Goal: Transaction & Acquisition: Purchase product/service

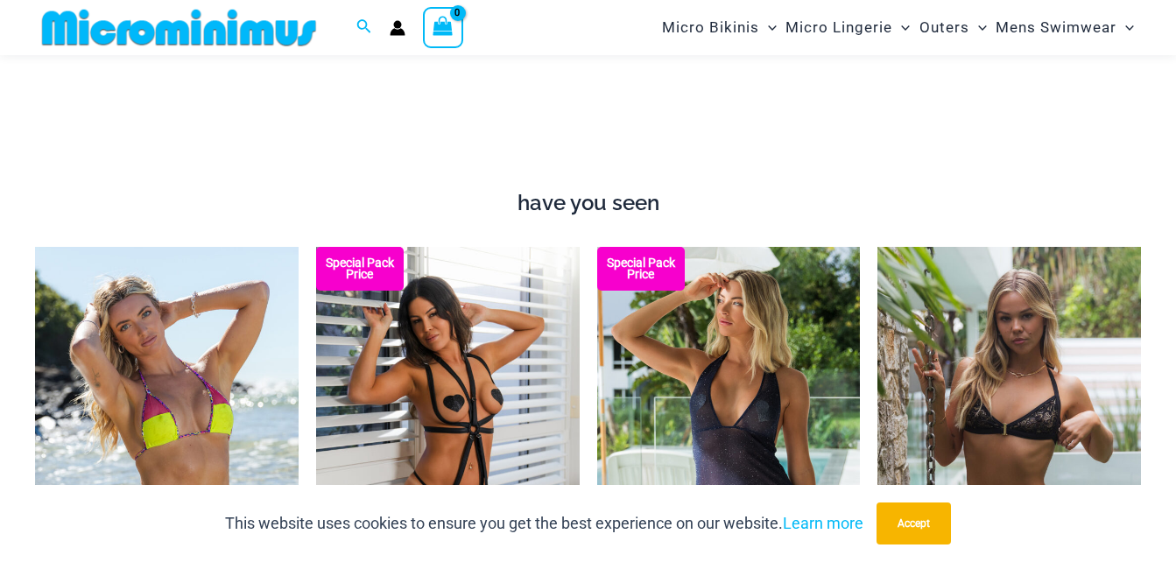
scroll to position [1211, 0]
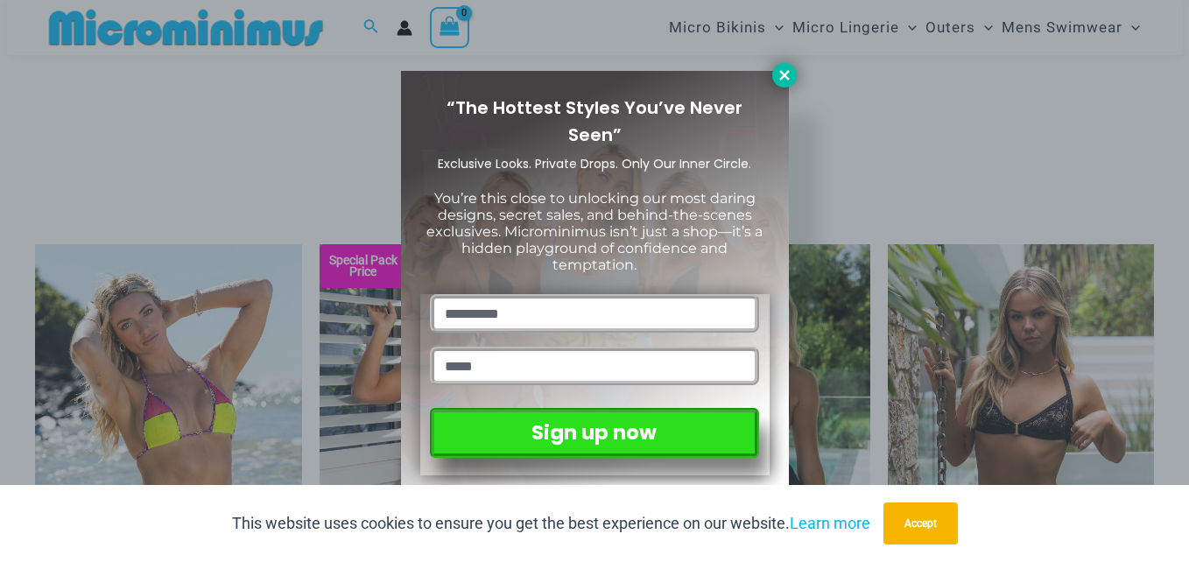
click at [787, 79] on icon at bounding box center [784, 75] width 10 height 10
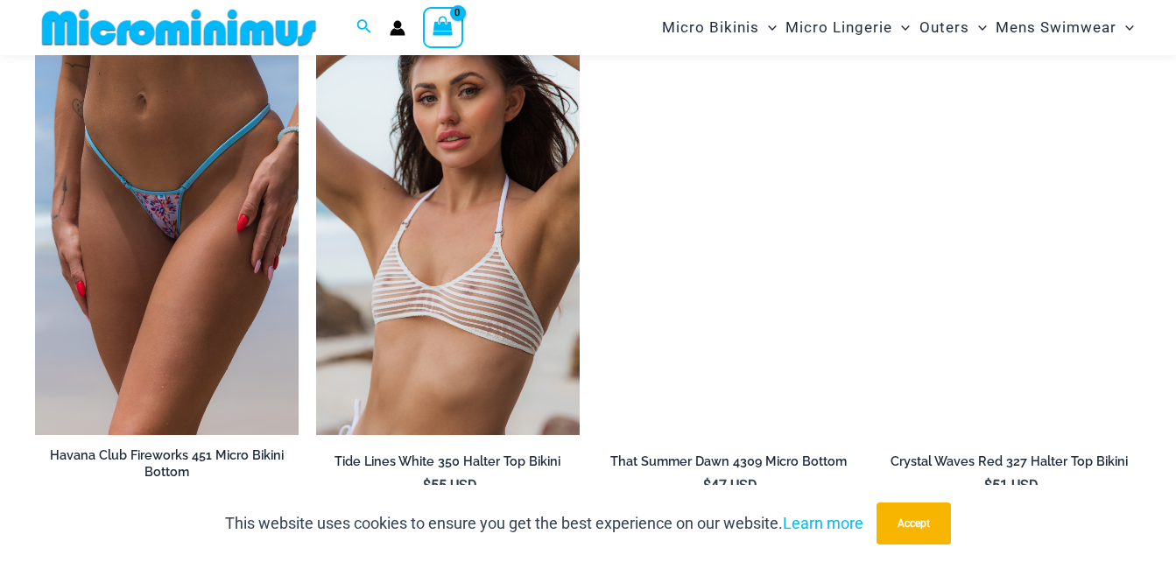
scroll to position [3574, 0]
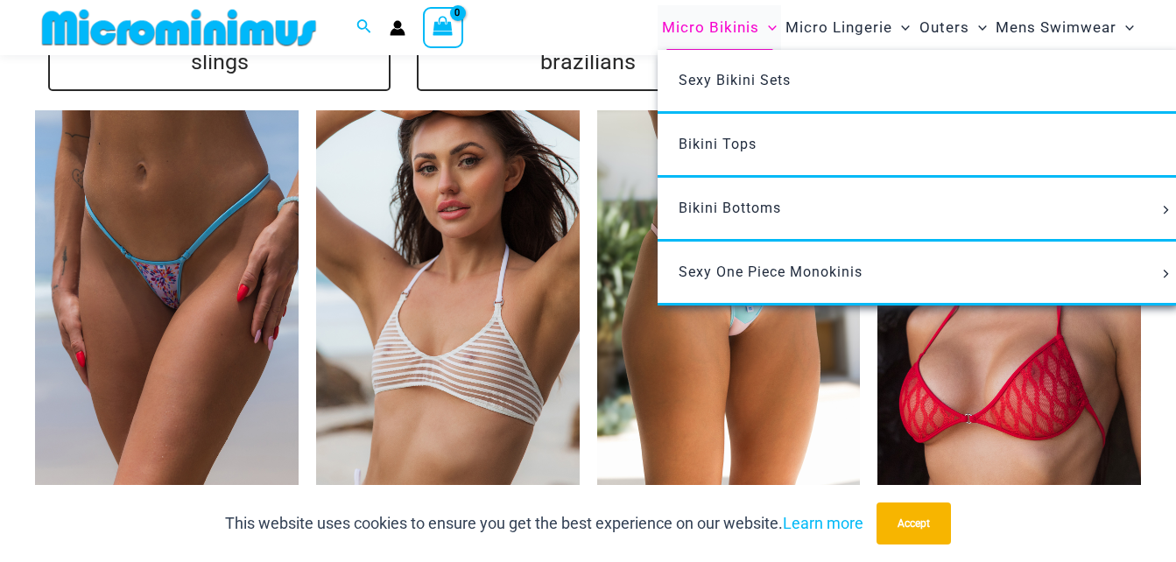
click at [685, 35] on span "Micro Bikinis" at bounding box center [710, 27] width 97 height 45
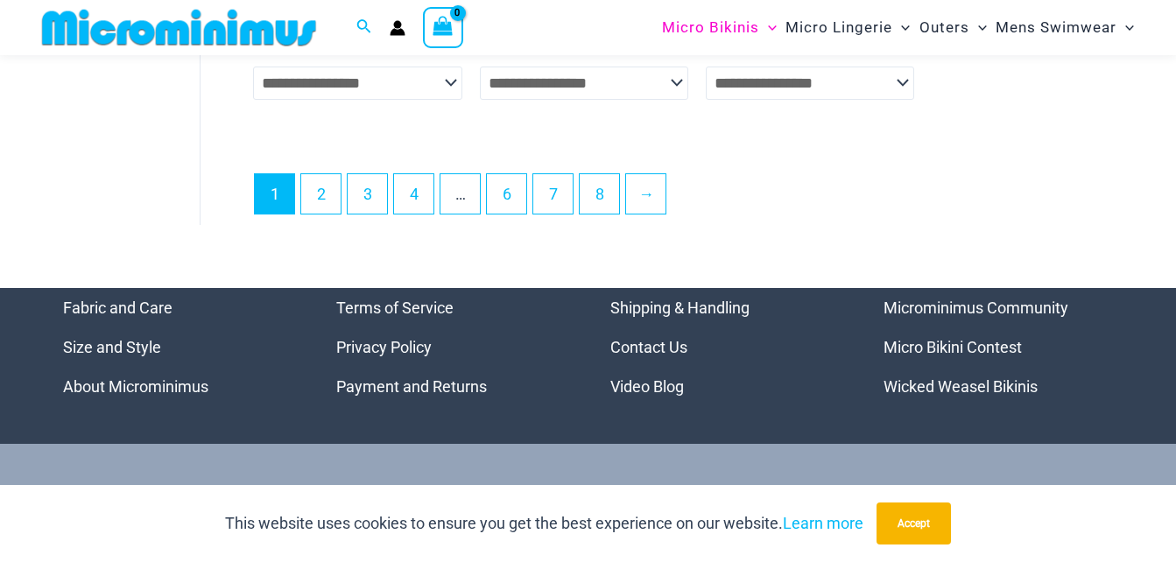
scroll to position [4464, 0]
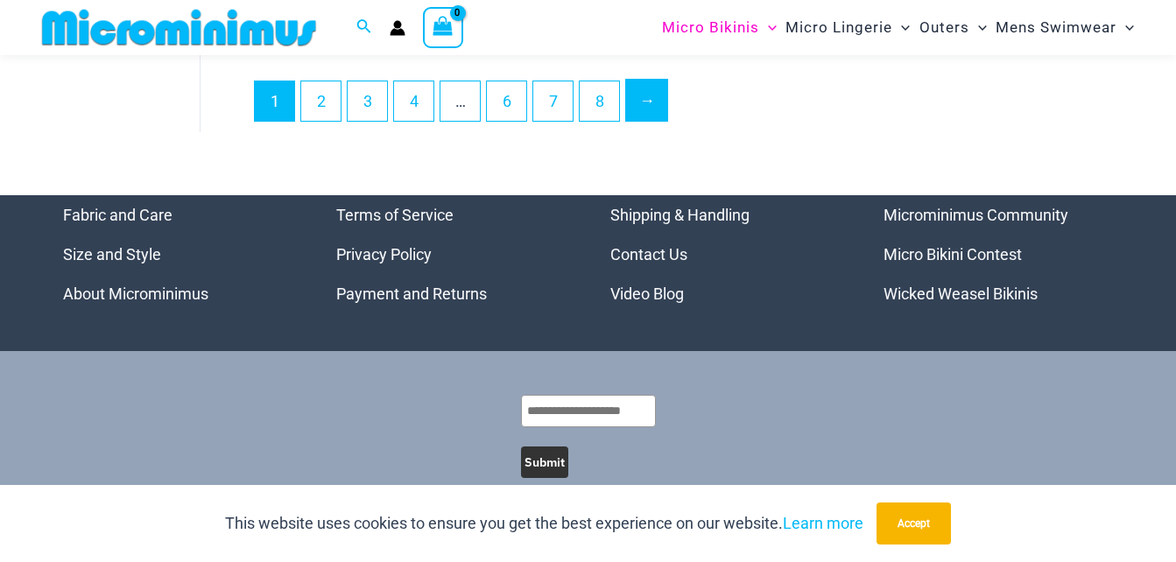
click at [647, 120] on link "→" at bounding box center [646, 100] width 41 height 41
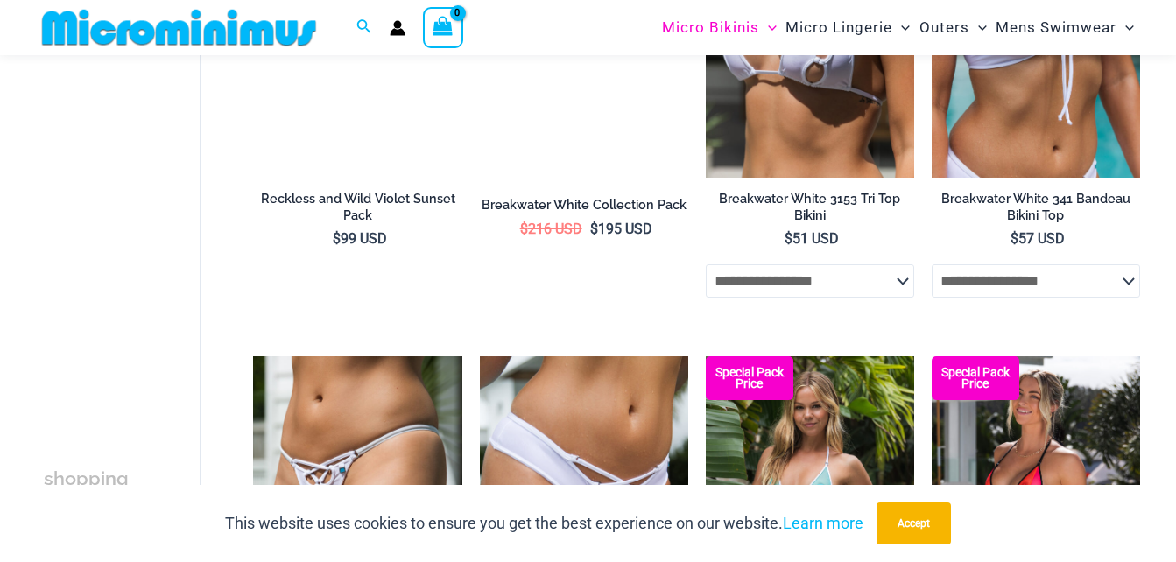
scroll to position [2352, 0]
